Goal: Task Accomplishment & Management: Manage account settings

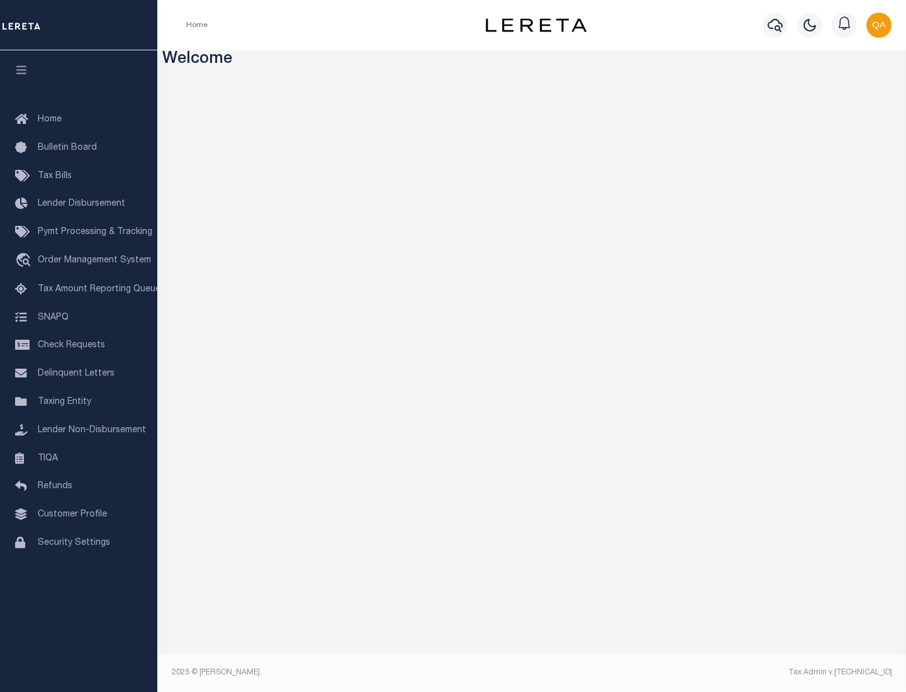
click at [79, 346] on span "Check Requests" at bounding box center [71, 345] width 67 height 9
select select "50"
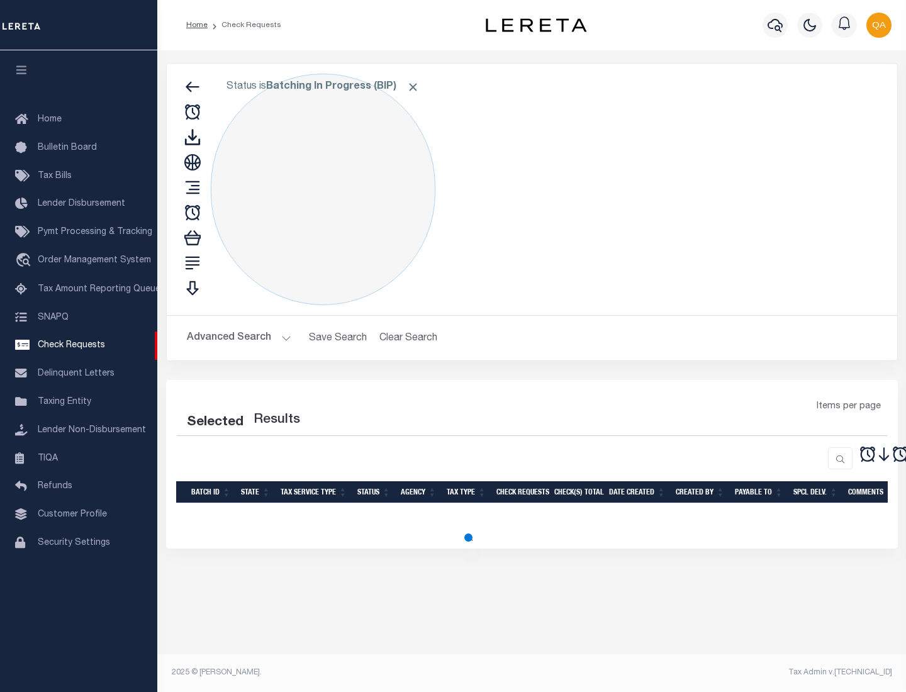
select select "50"
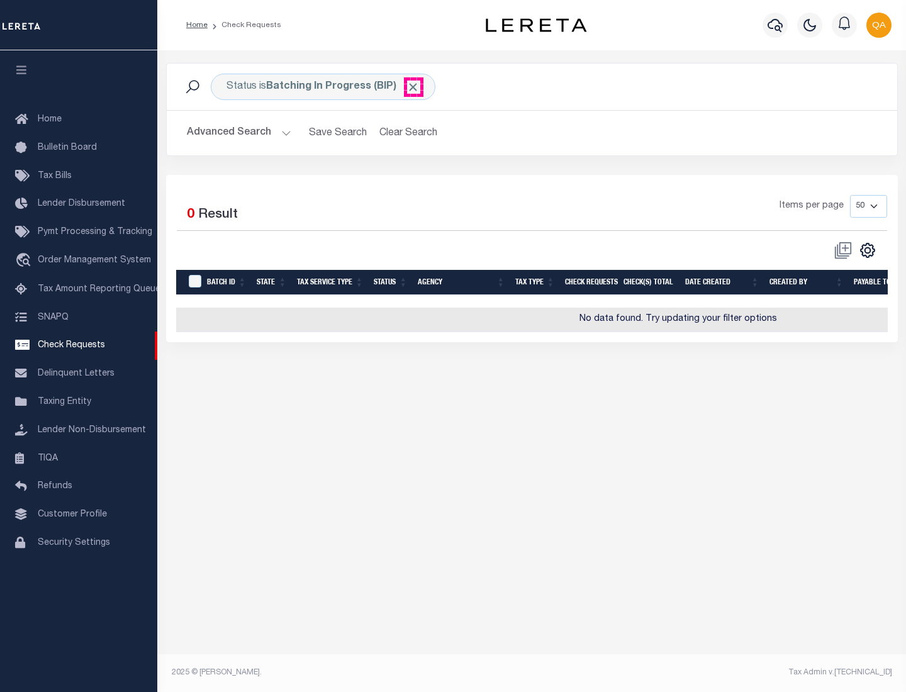
click at [413, 87] on span "Click to Remove" at bounding box center [413, 87] width 13 height 13
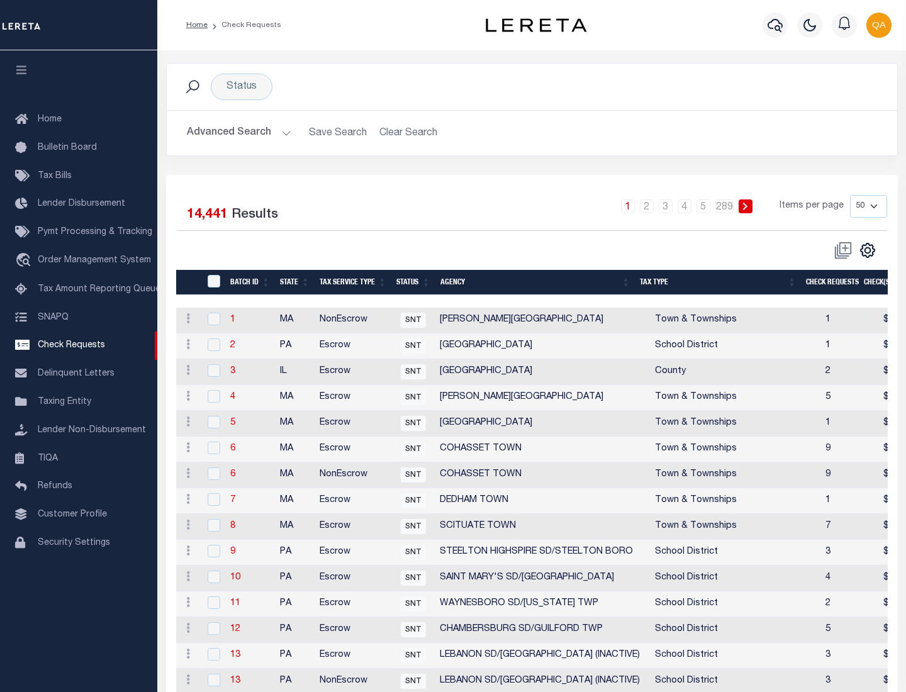
scroll to position [607, 0]
